Goal: Find specific page/section: Find specific page/section

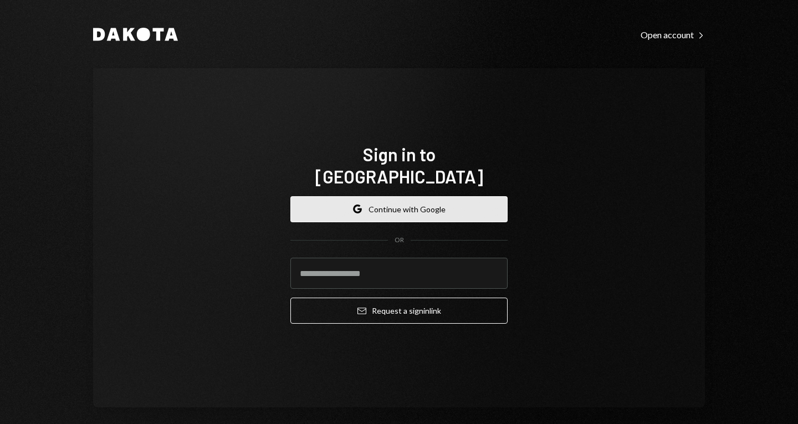
click at [400, 204] on button "Google Continue with Google" at bounding box center [399, 209] width 217 height 26
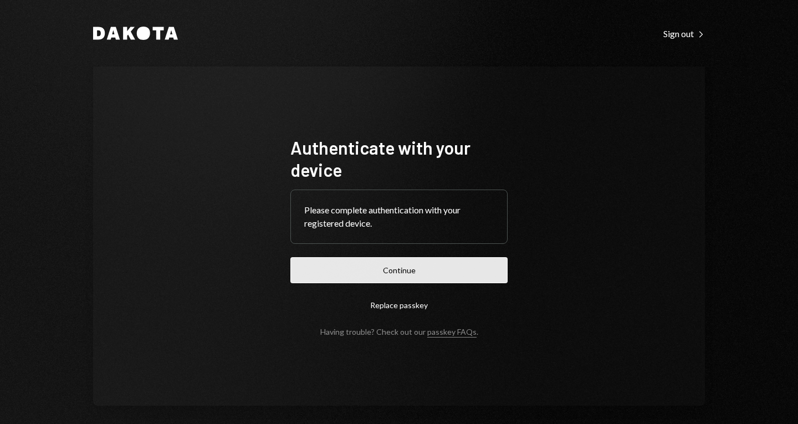
click at [415, 271] on button "Continue" at bounding box center [399, 270] width 217 height 26
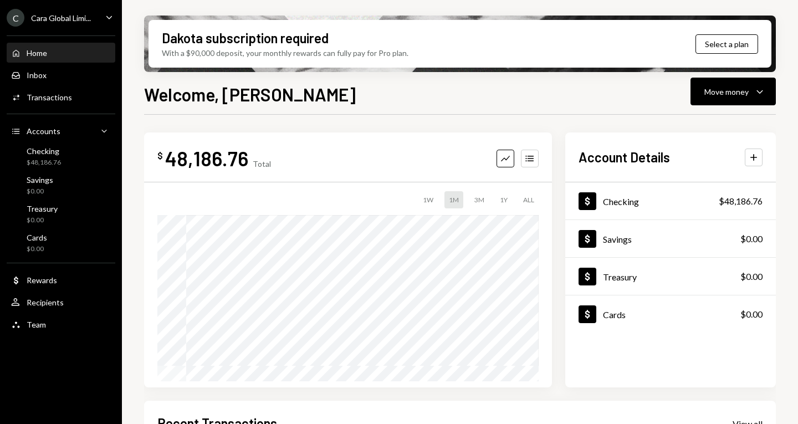
click at [647, 115] on div "$ 48,186.76 Total Graph Accounts 1W 1M 3M 1Y ALL Account Details Plus Dollar Ch…" at bounding box center [460, 398] width 632 height 567
click at [49, 151] on div "Checking" at bounding box center [44, 150] width 34 height 9
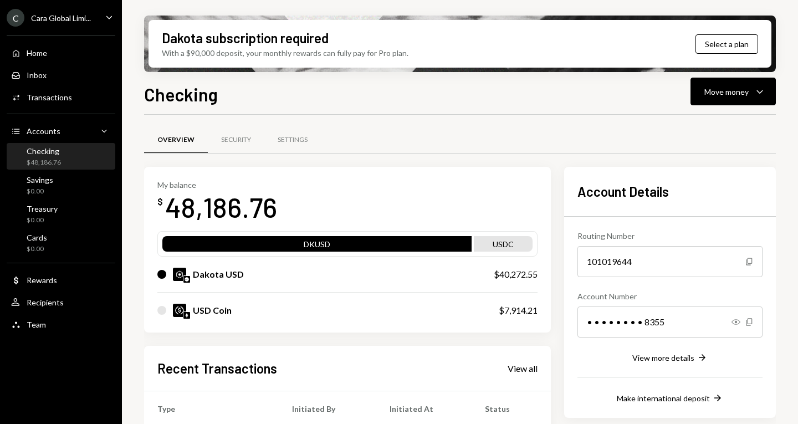
click at [737, 175] on div "Account Details Routing Number [FINANCIAL_ID] Copy Account Number • • • • • • •…" at bounding box center [670, 292] width 212 height 251
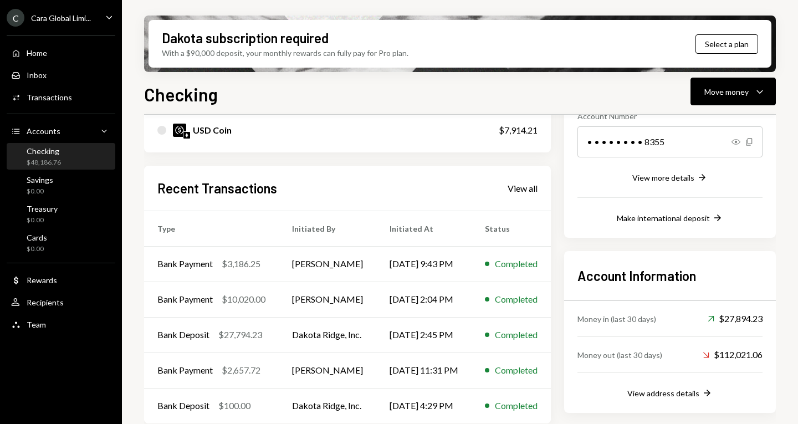
scroll to position [189, 0]
